Goal: Task Accomplishment & Management: Manage account settings

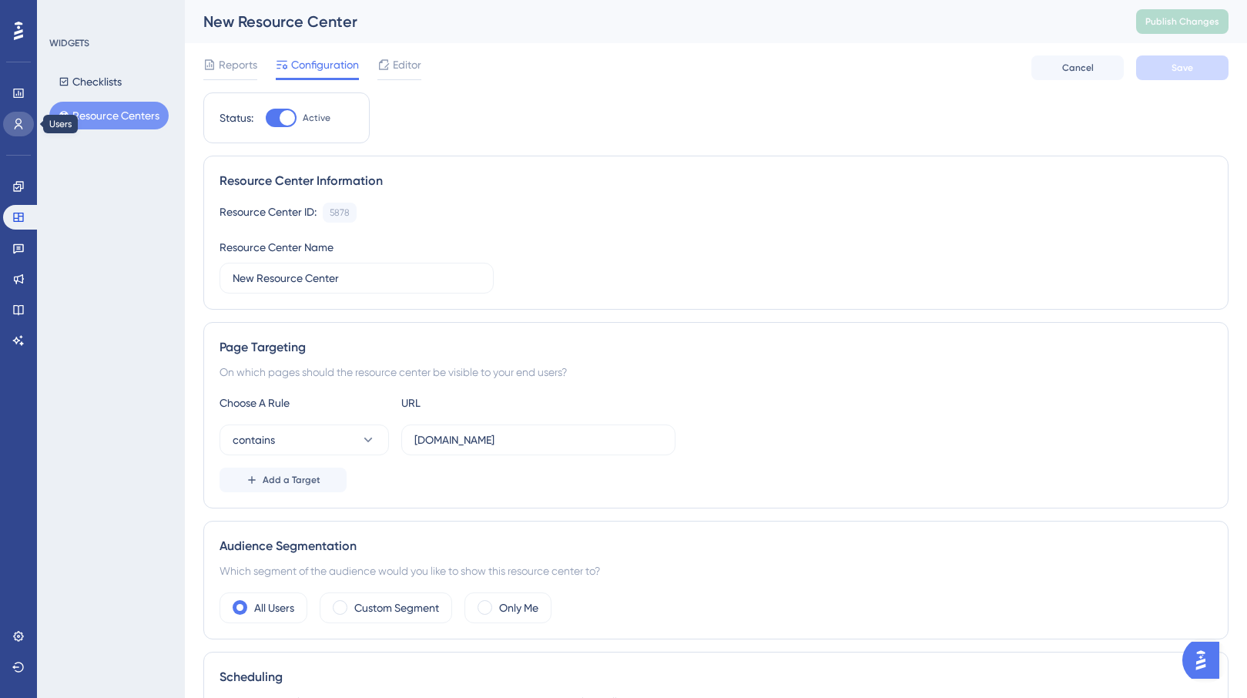
click at [20, 129] on icon at bounding box center [18, 124] width 12 height 12
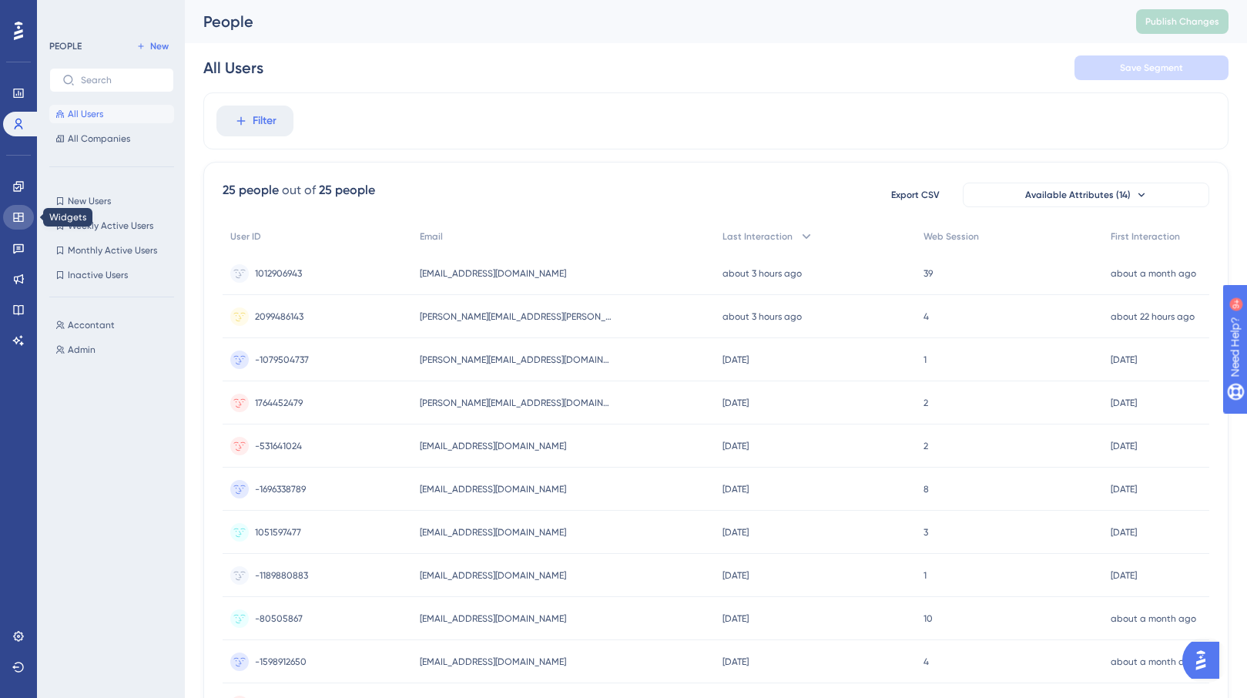
click at [19, 211] on icon at bounding box center [18, 217] width 12 height 12
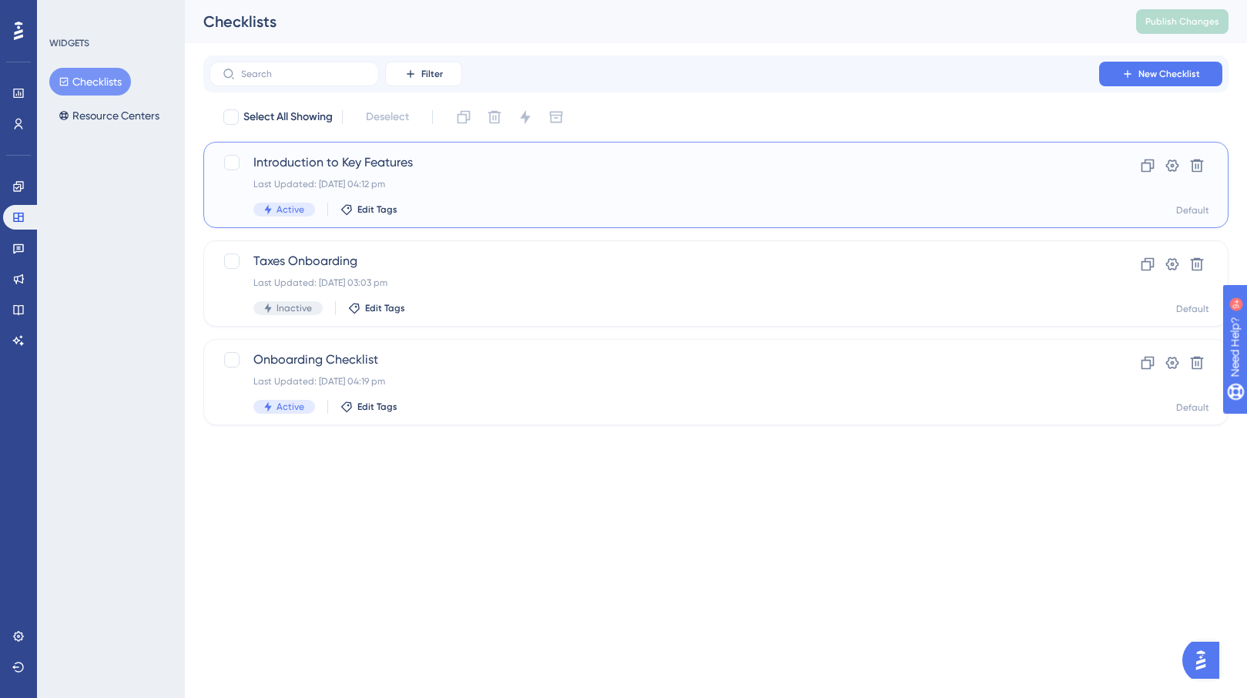
click at [497, 195] on div "Introduction to Key Features Last Updated: [DATE] 04:12 pm Active Edit Tags" at bounding box center [654, 184] width 802 height 63
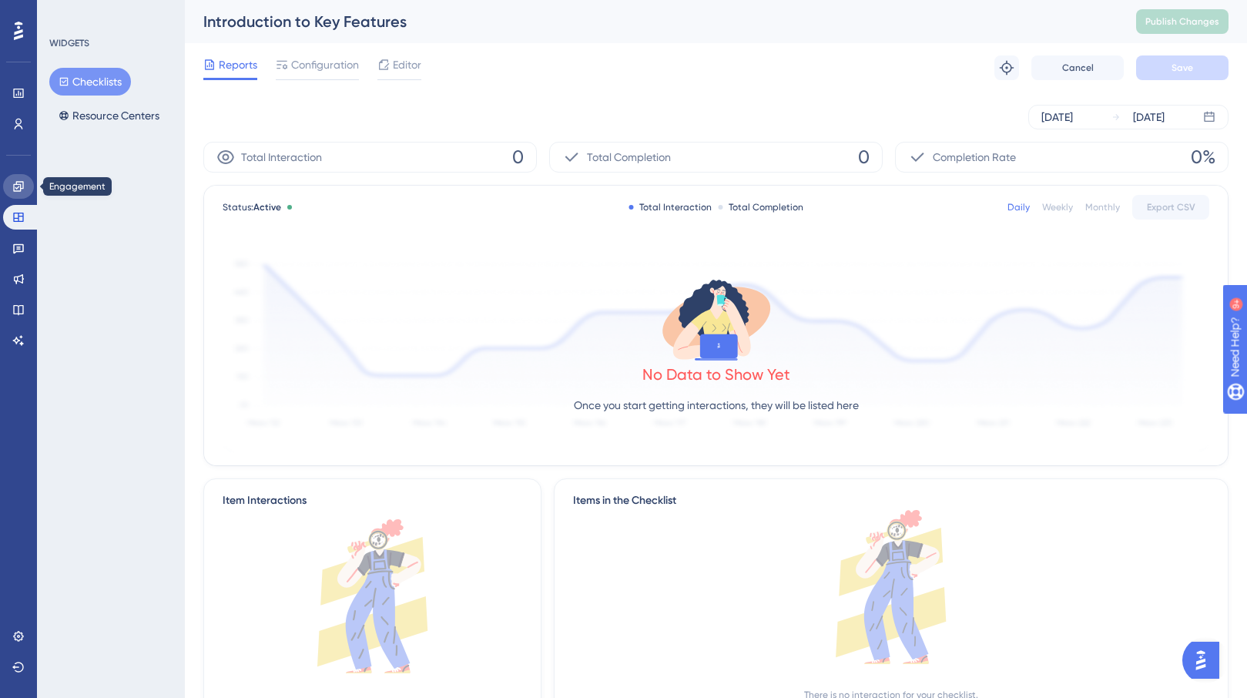
click at [24, 189] on icon at bounding box center [18, 186] width 12 height 12
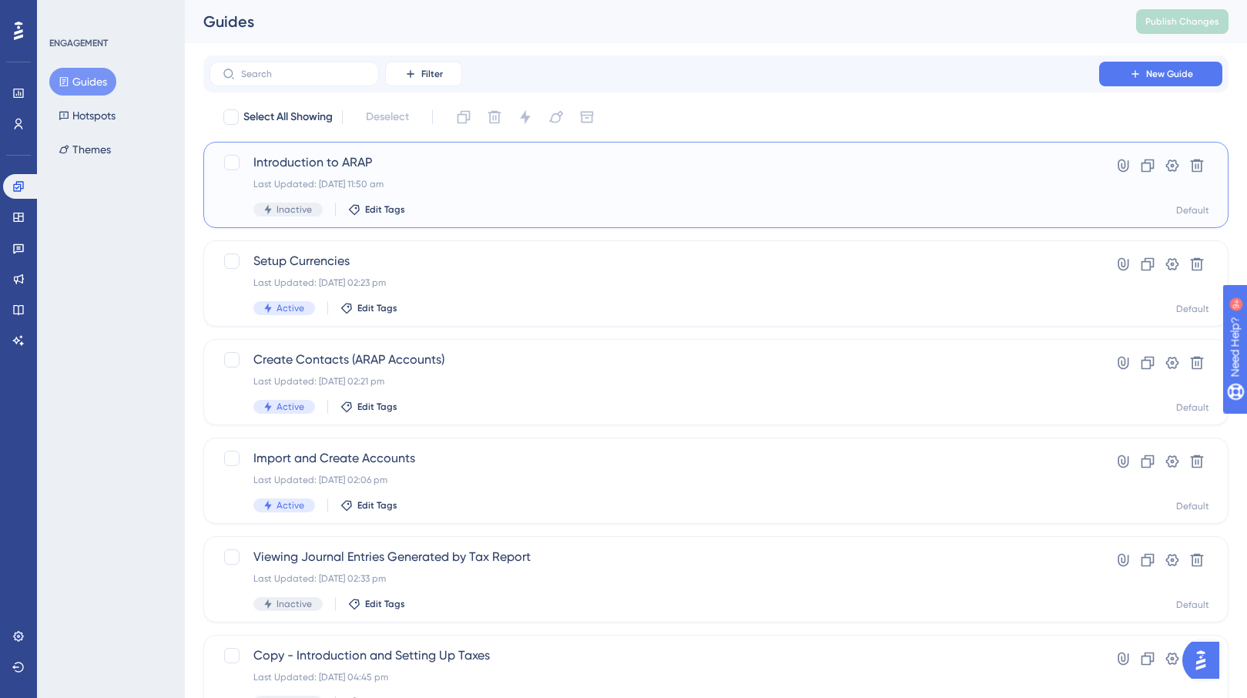
click at [516, 180] on div "Last Updated: [DATE] 11:50 am" at bounding box center [654, 184] width 802 height 12
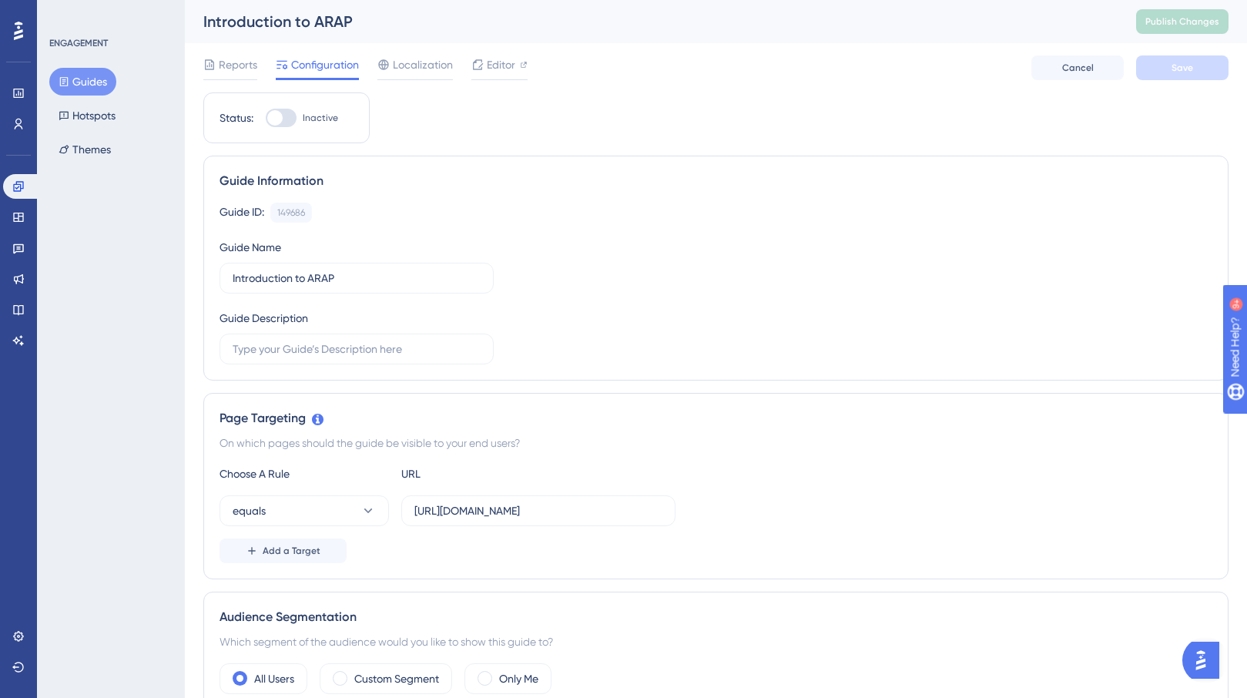
click at [299, 116] on label "Inactive" at bounding box center [302, 118] width 72 height 18
click at [266, 118] on input "Inactive" at bounding box center [265, 118] width 1 height 1
checkbox input "true"
click at [1190, 65] on span "Save" at bounding box center [1182, 68] width 22 height 12
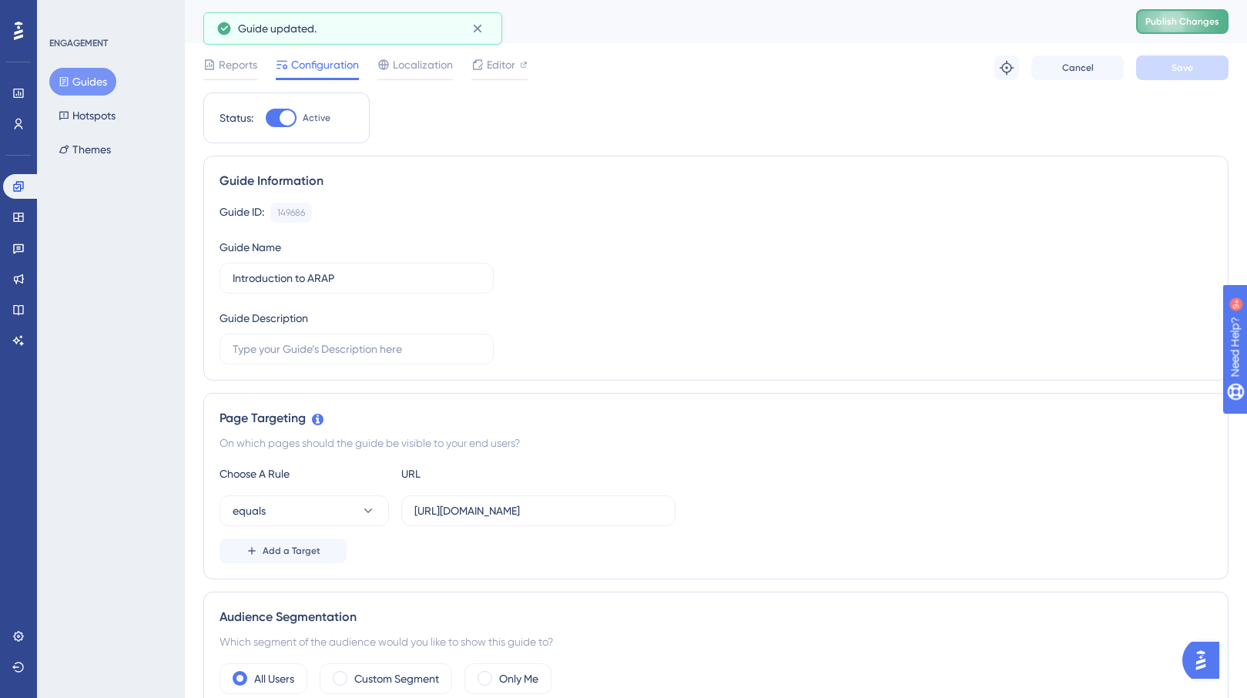
click at [1189, 22] on span "Publish Changes" at bounding box center [1182, 21] width 74 height 12
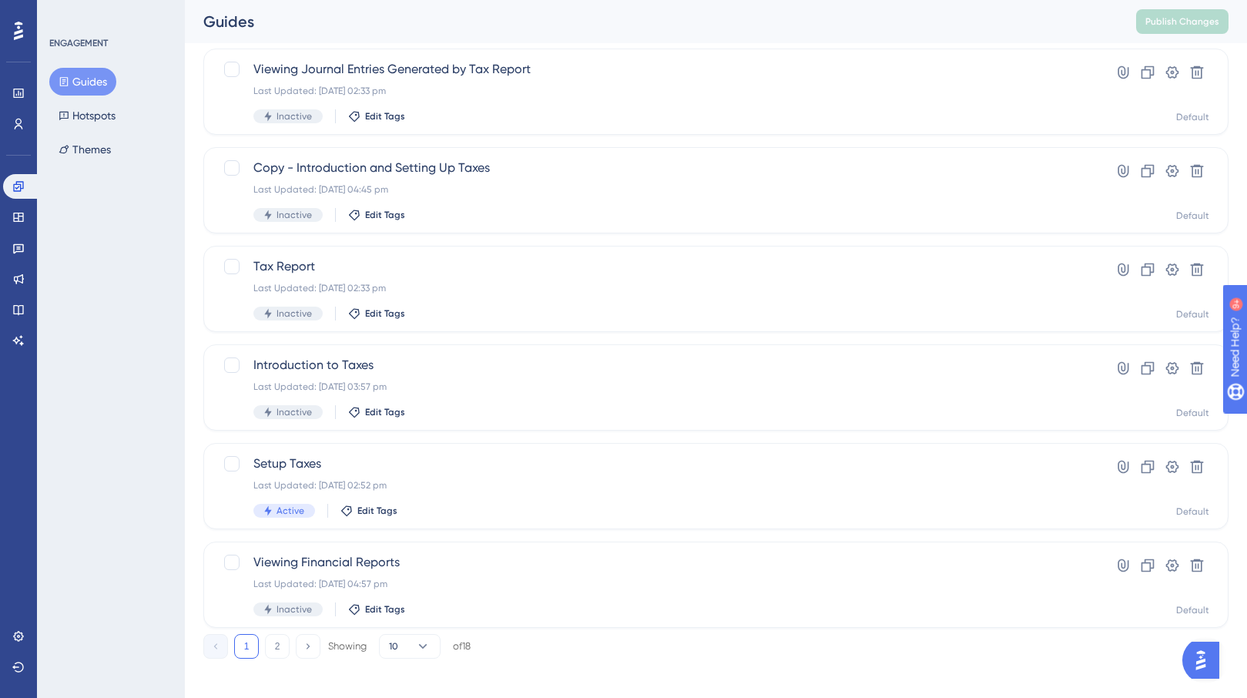
scroll to position [498, 0]
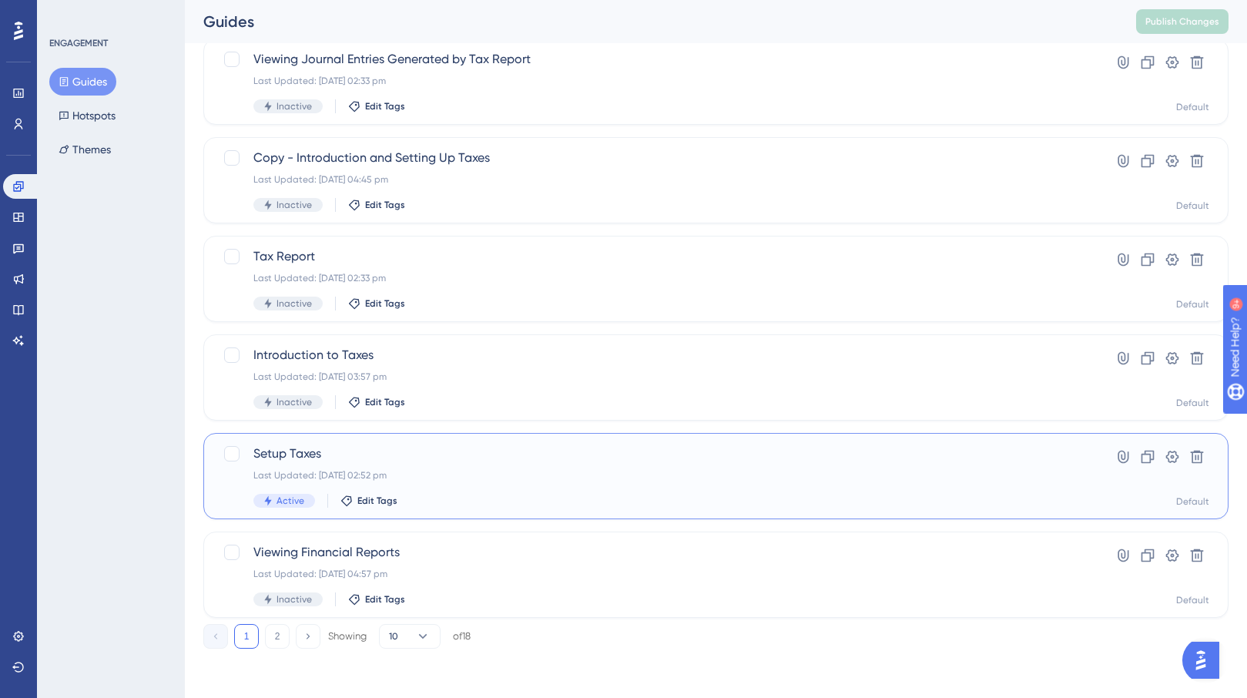
click at [475, 461] on span "Setup Taxes" at bounding box center [654, 453] width 802 height 18
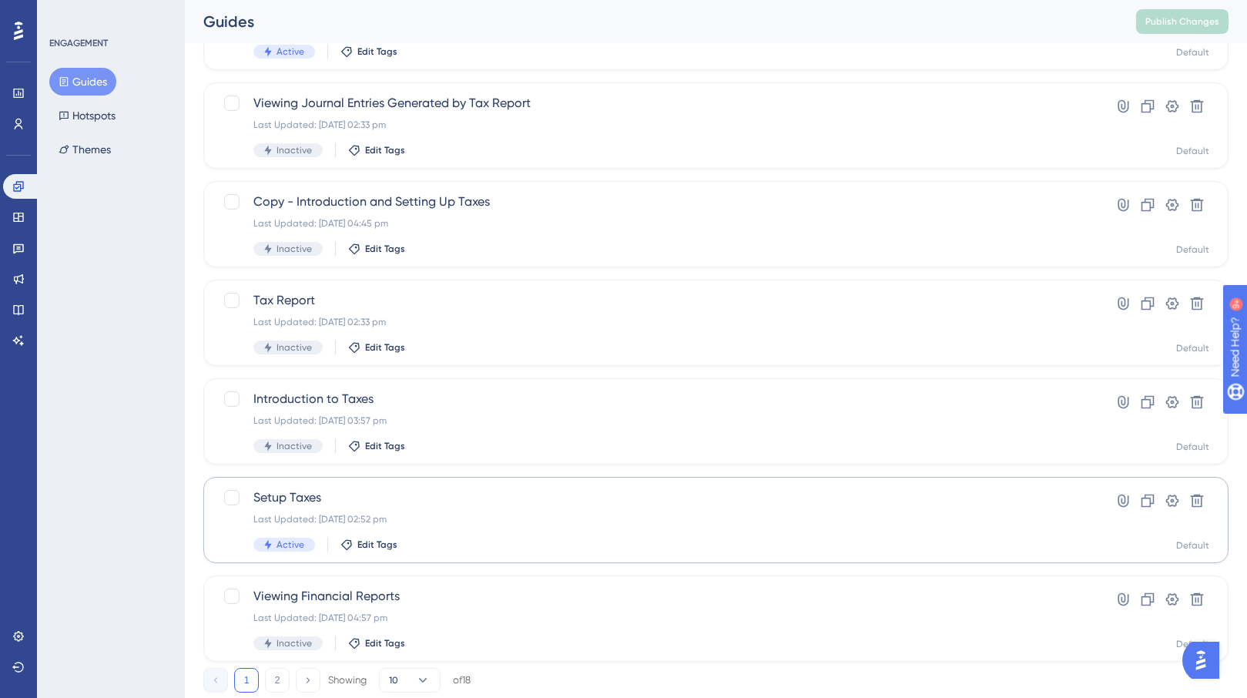
scroll to position [454, 0]
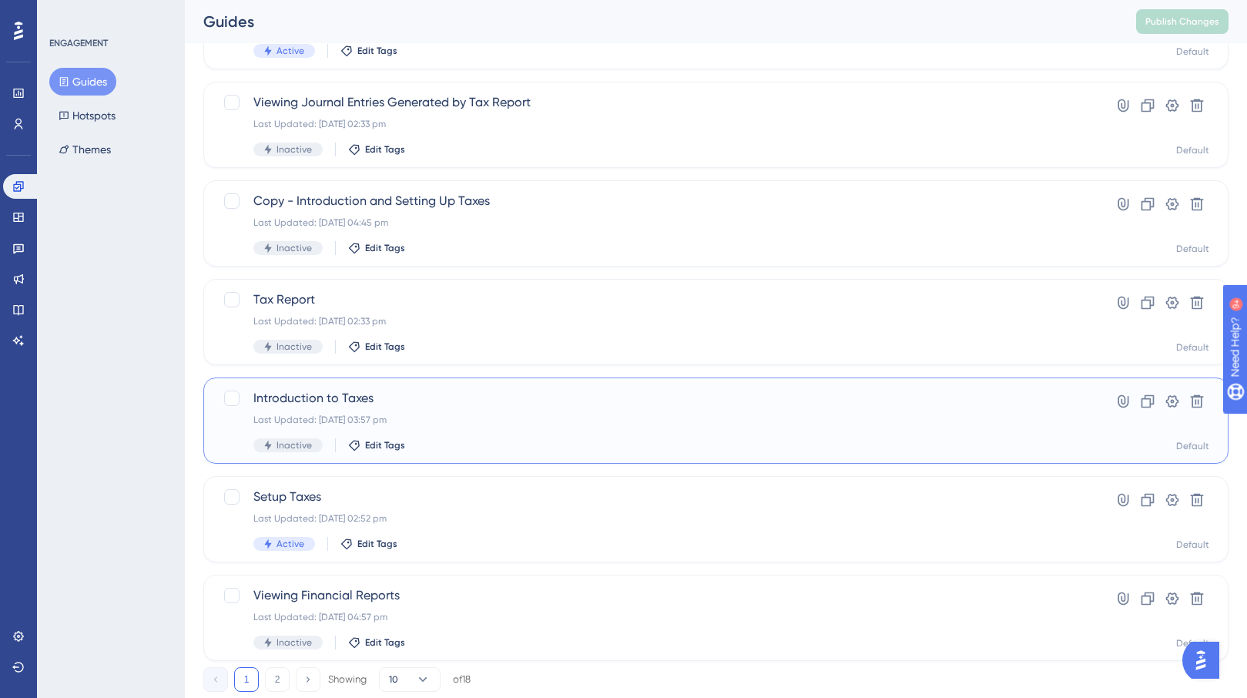
click at [478, 441] on div "Inactive Edit Tags" at bounding box center [654, 445] width 802 height 14
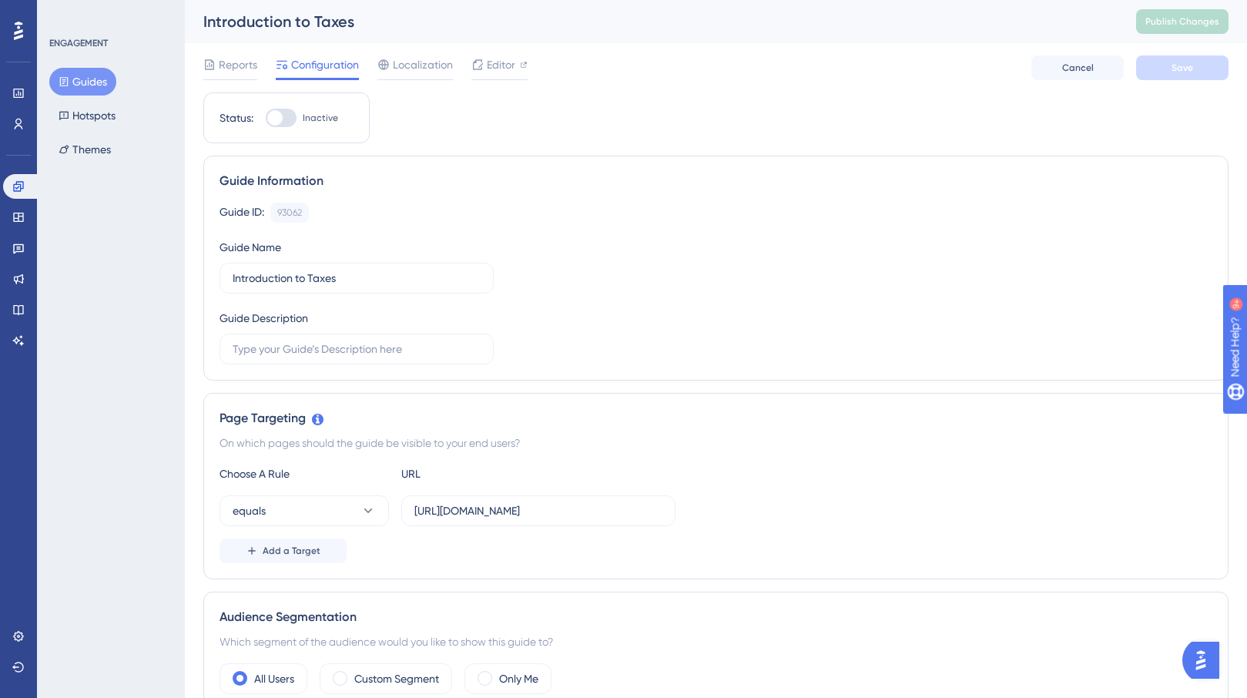
click at [277, 112] on div at bounding box center [274, 117] width 15 height 15
click at [266, 118] on input "Inactive" at bounding box center [265, 118] width 1 height 1
checkbox input "true"
click at [1198, 72] on button "Save" at bounding box center [1182, 67] width 92 height 25
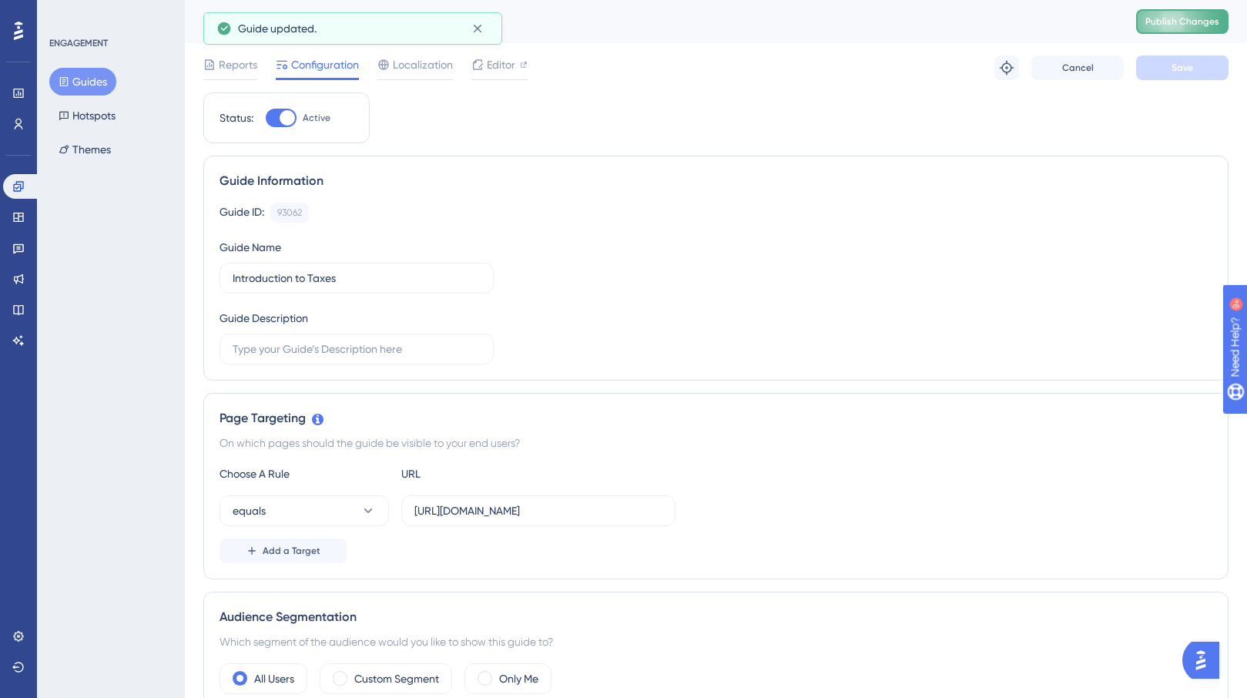
click at [1182, 20] on span "Publish Changes" at bounding box center [1182, 21] width 74 height 12
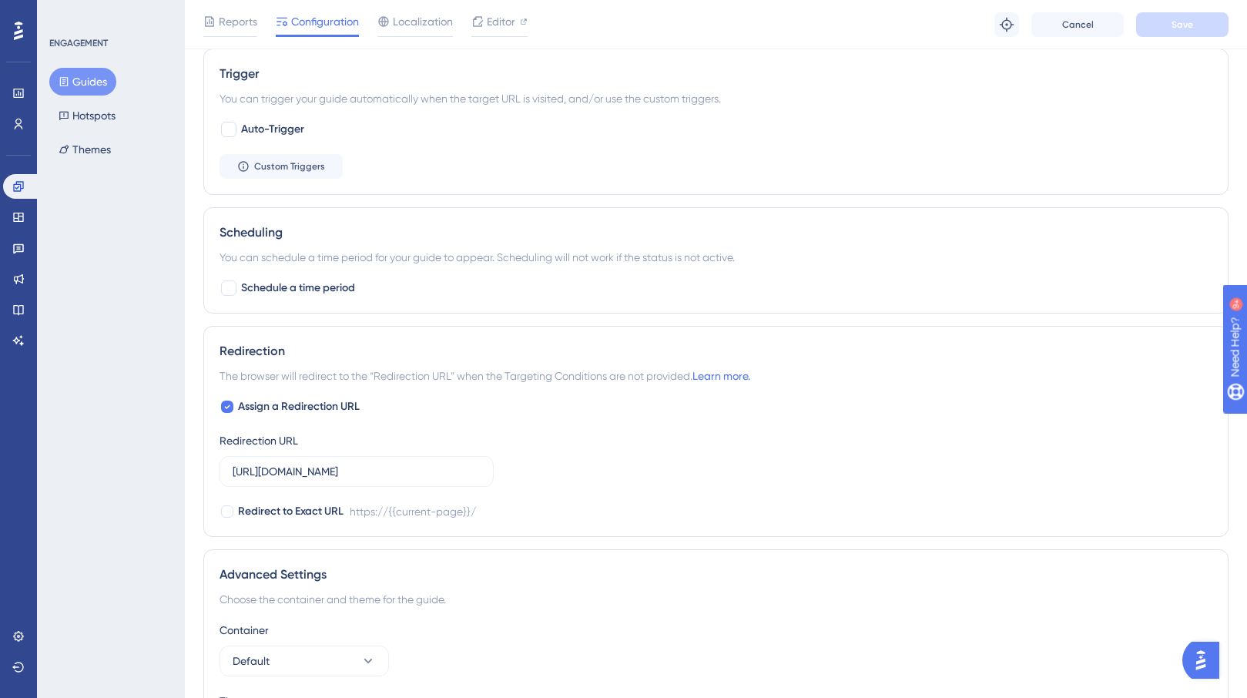
scroll to position [807, 0]
